Goal: Transaction & Acquisition: Subscribe to service/newsletter

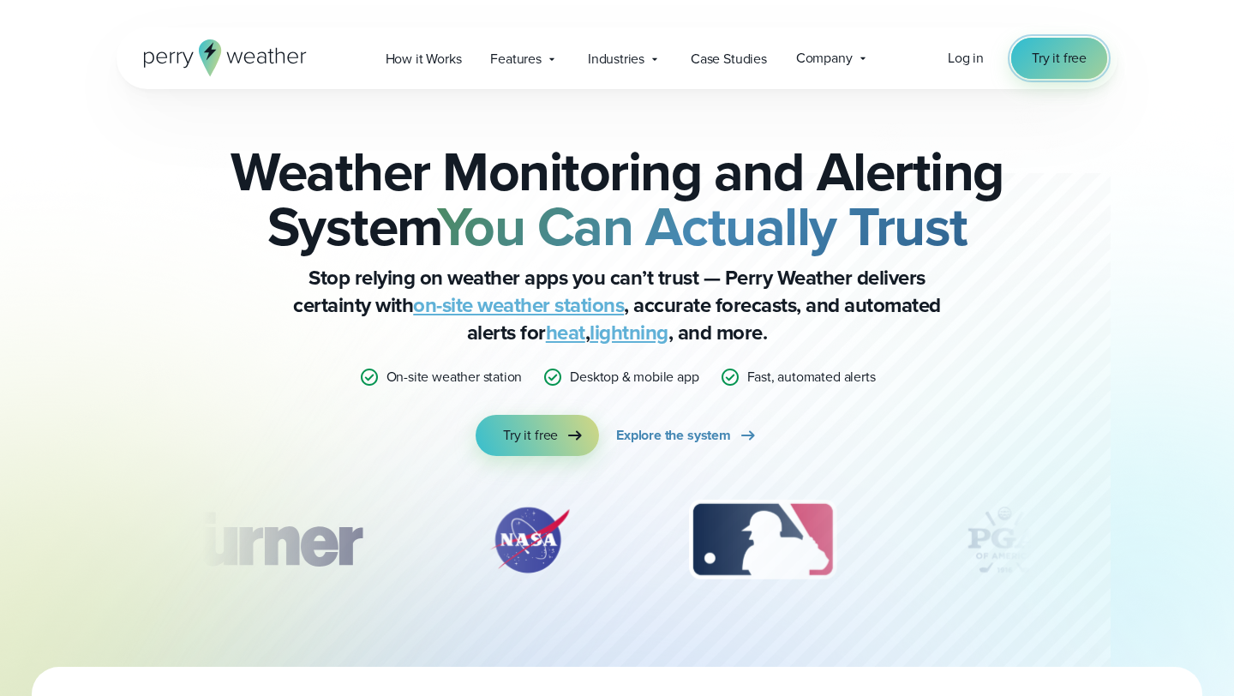
click at [1043, 51] on span "Try it free" at bounding box center [1058, 58] width 55 height 21
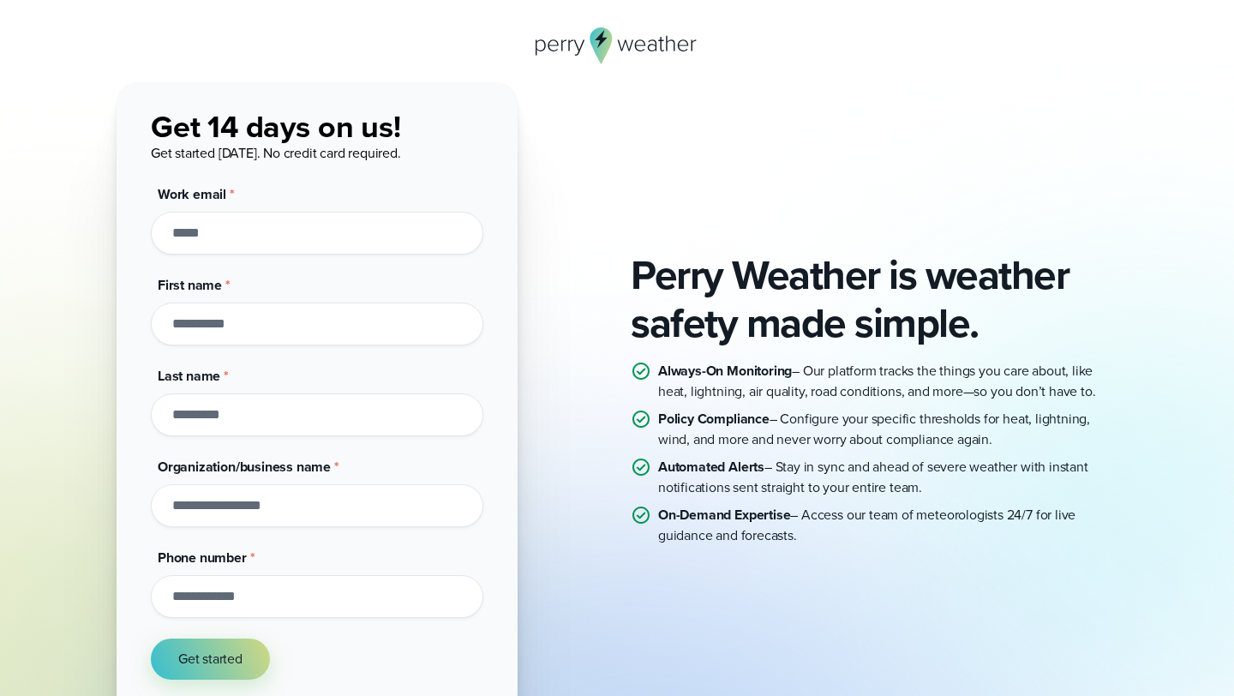
scroll to position [49, 0]
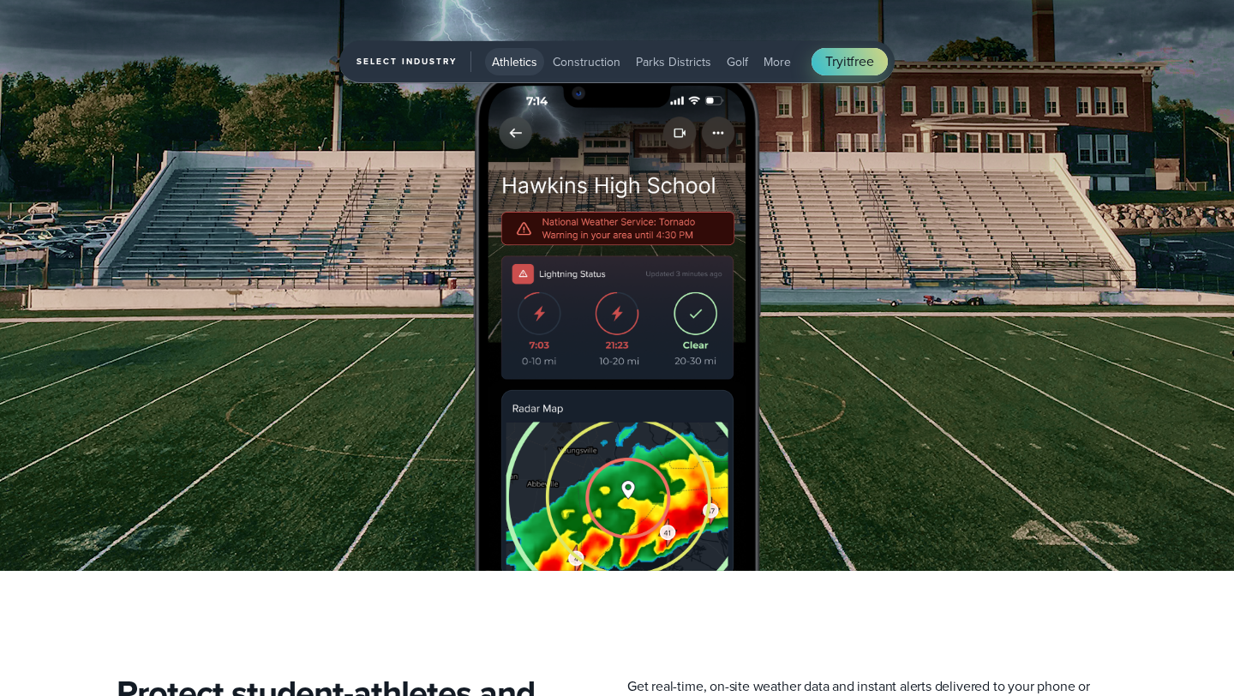
scroll to position [2255, 0]
